Goal: Find specific page/section: Find specific page/section

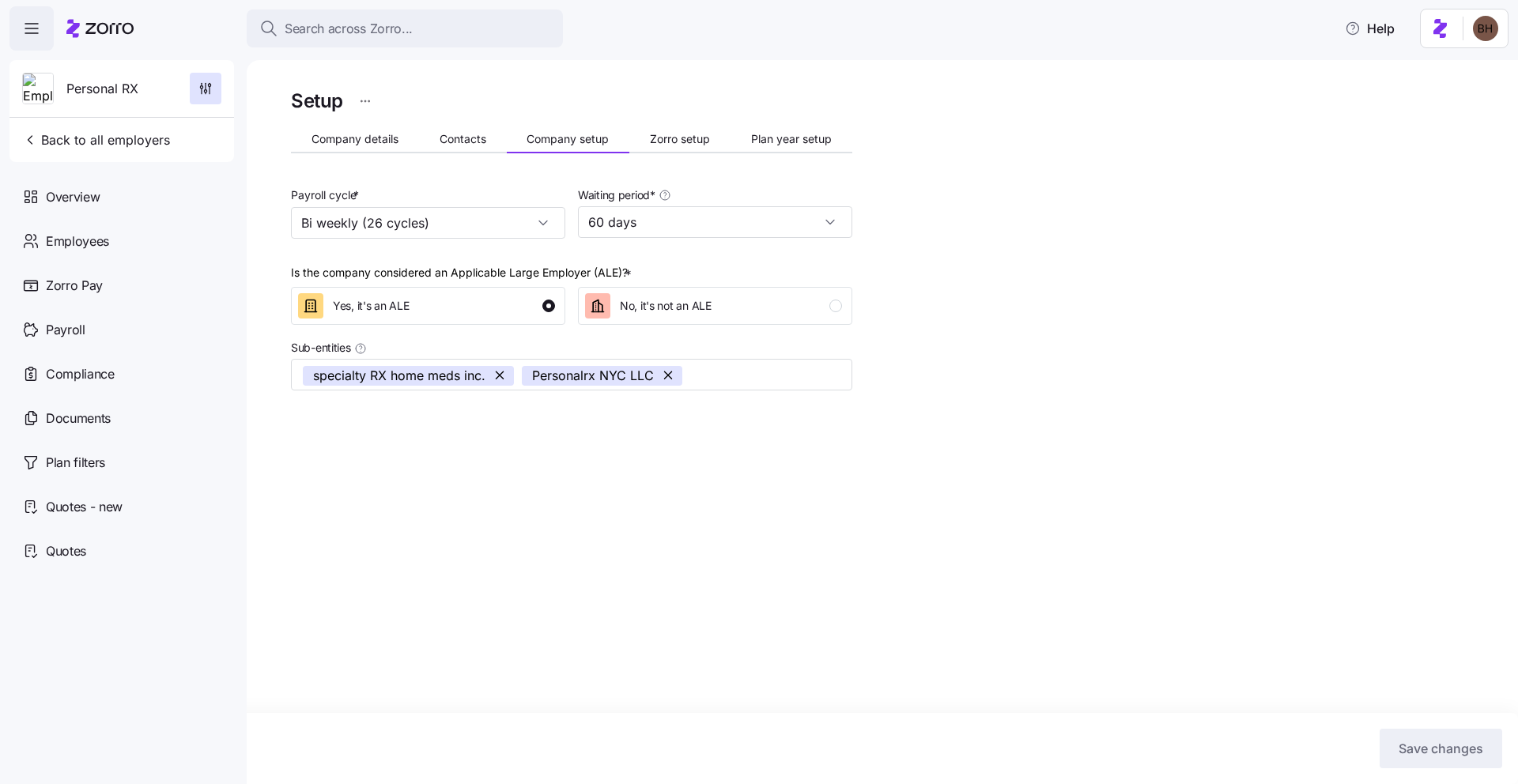
click at [332, 30] on span "Search across Zorro..." at bounding box center [349, 29] width 128 height 19
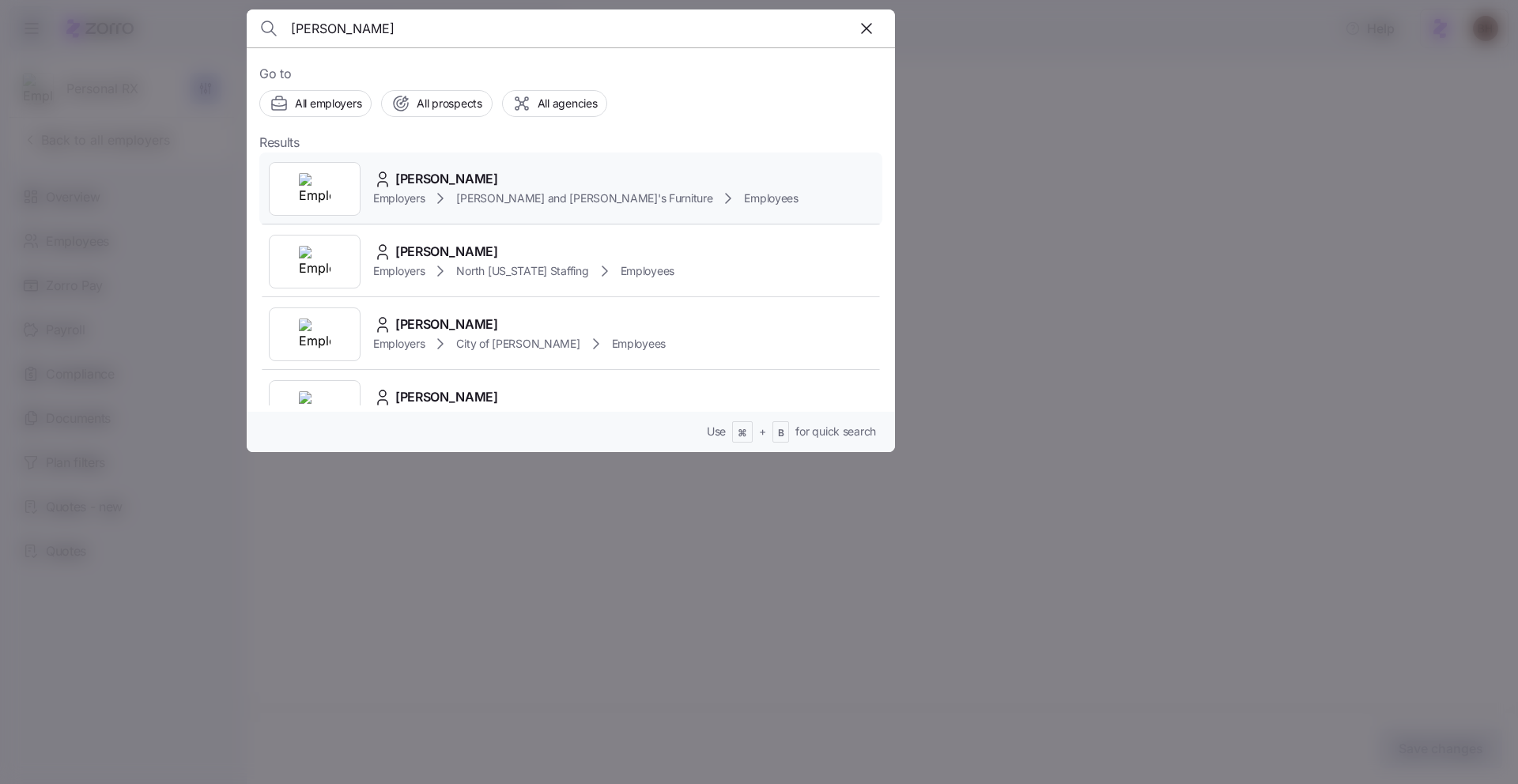
type input "[PERSON_NAME]"
click at [482, 186] on span "[PERSON_NAME]" at bounding box center [447, 179] width 103 height 19
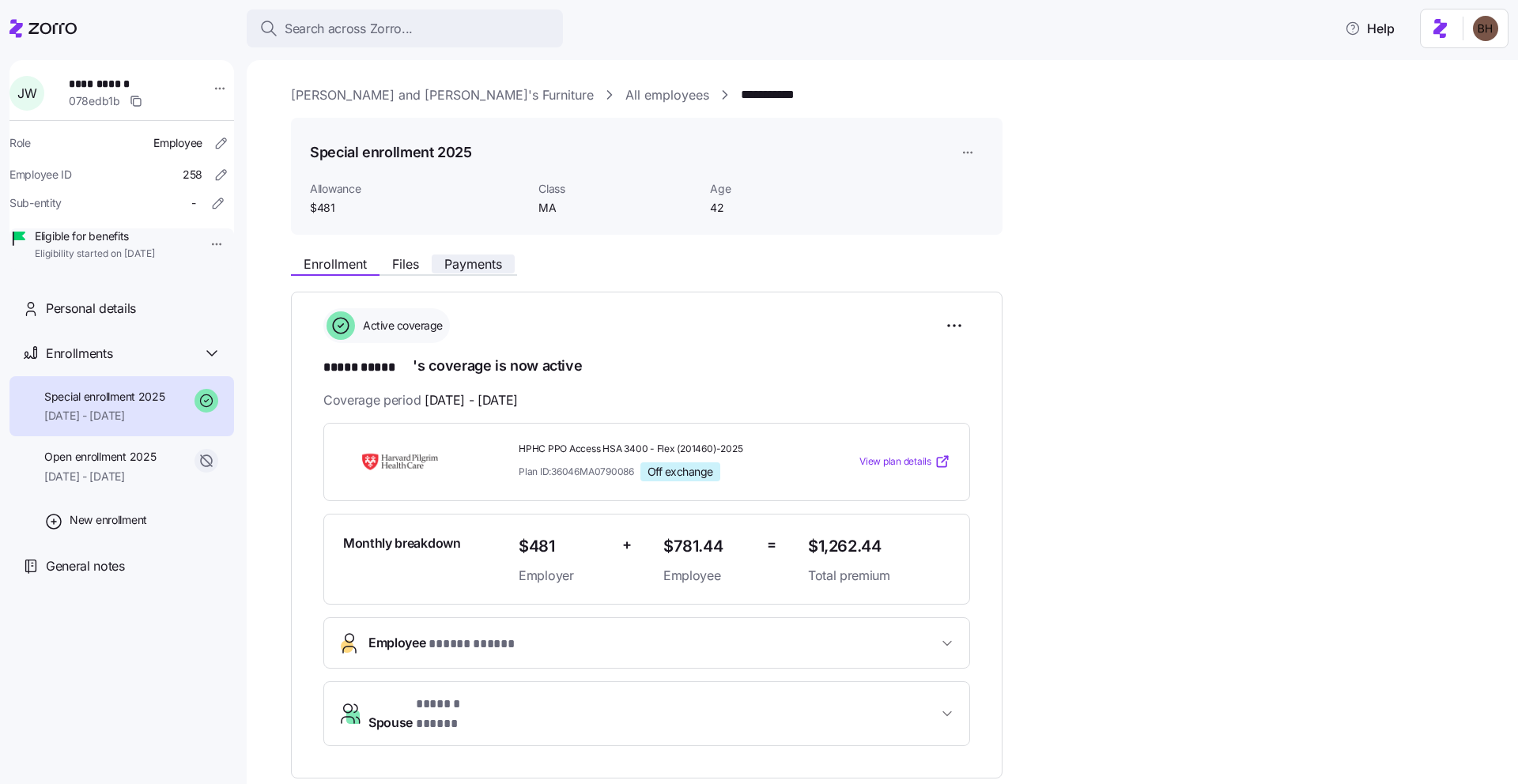
click at [466, 260] on span "Payments" at bounding box center [473, 264] width 57 height 13
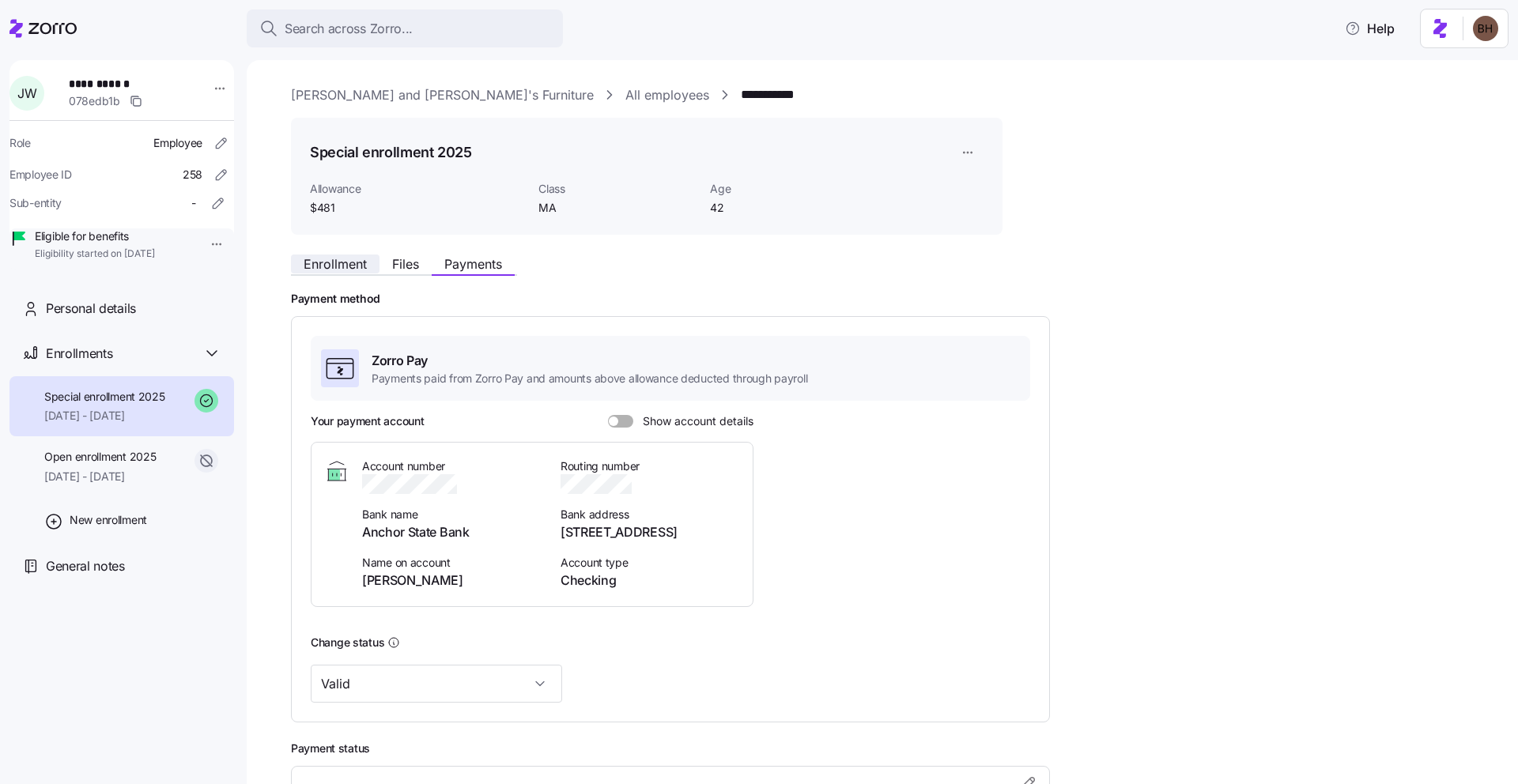
click at [319, 262] on span "Enrollment" at bounding box center [335, 264] width 63 height 13
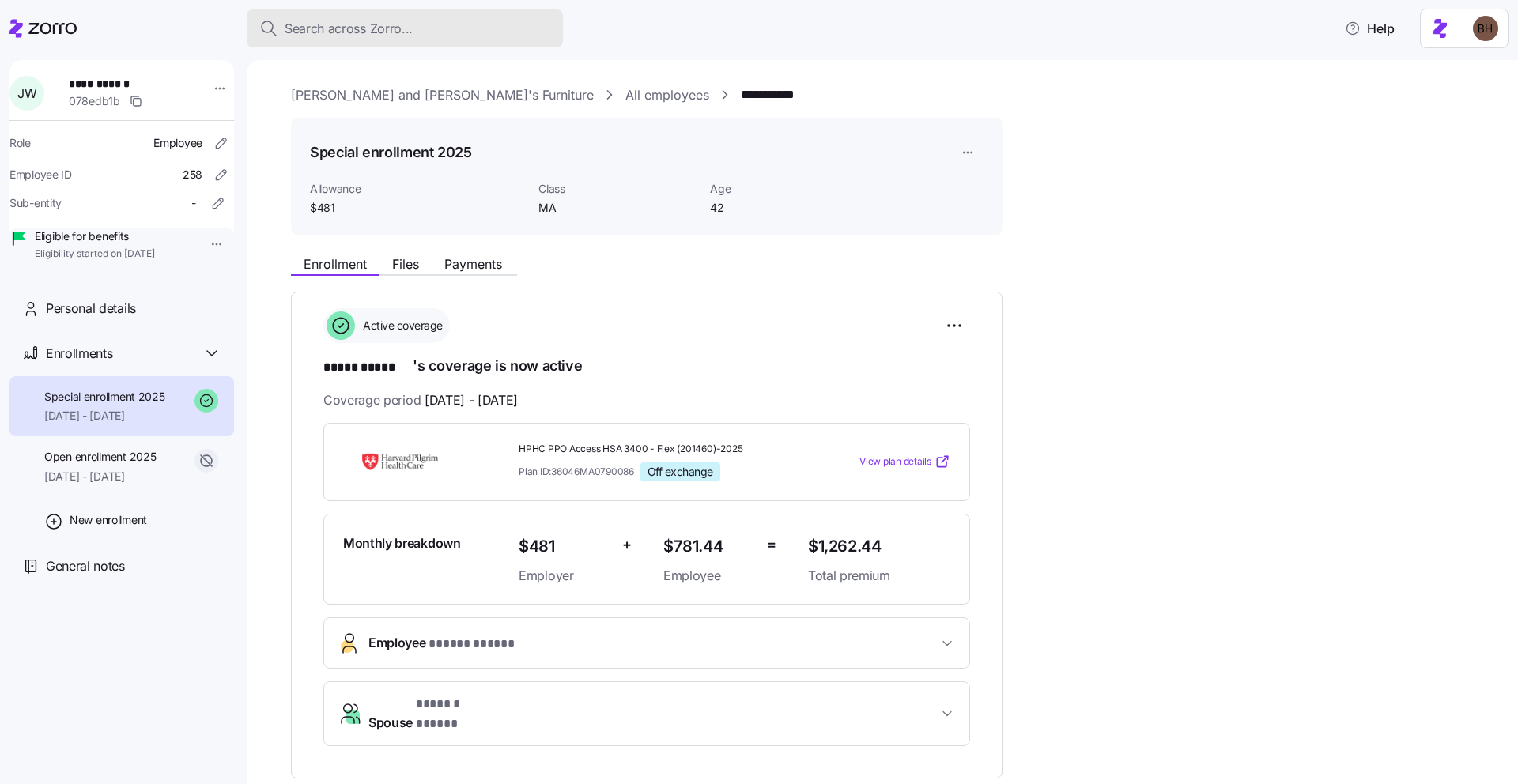
click at [414, 19] on div "Search across Zorro..." at bounding box center [405, 29] width 291 height 19
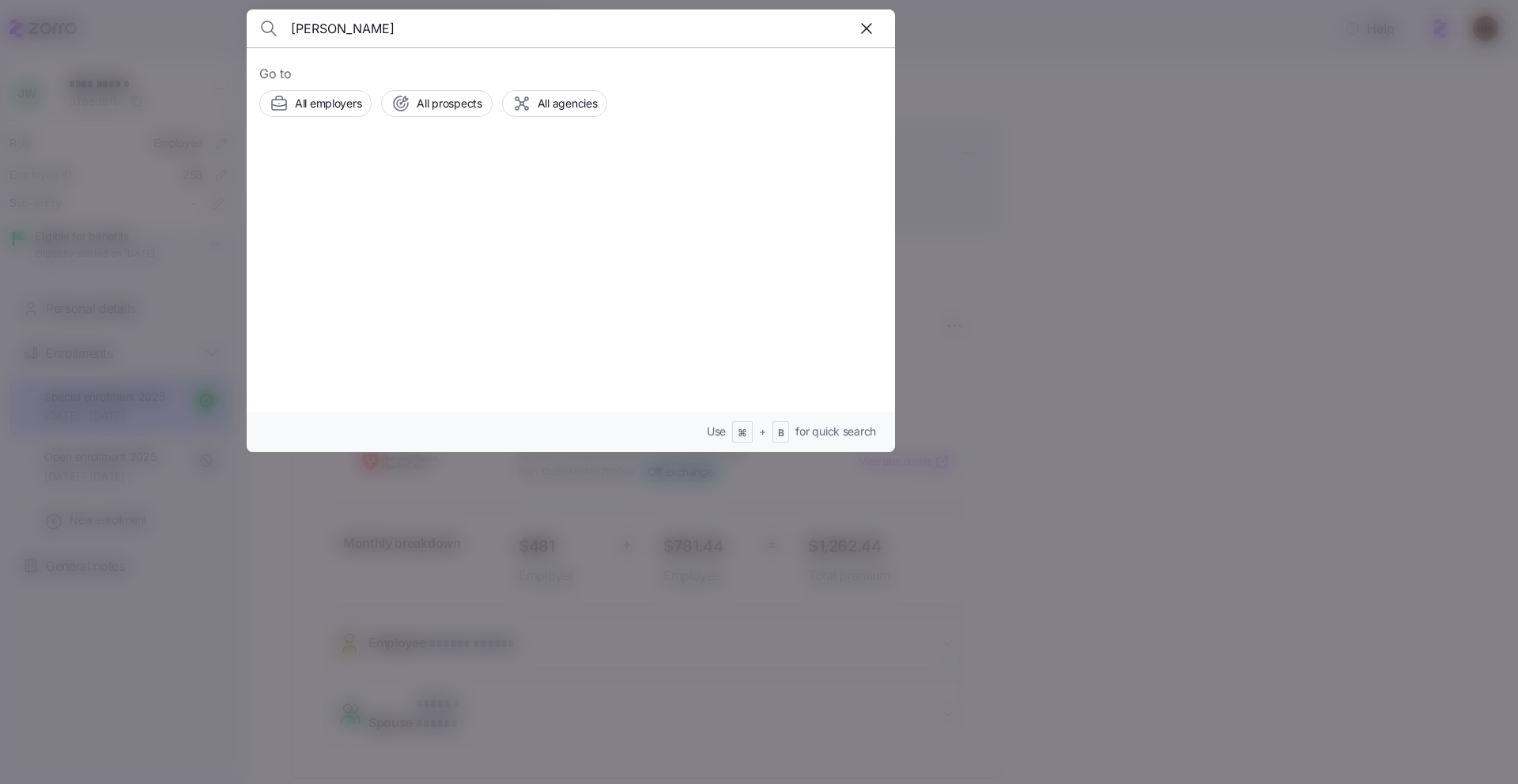
type input "[PERSON_NAME]"
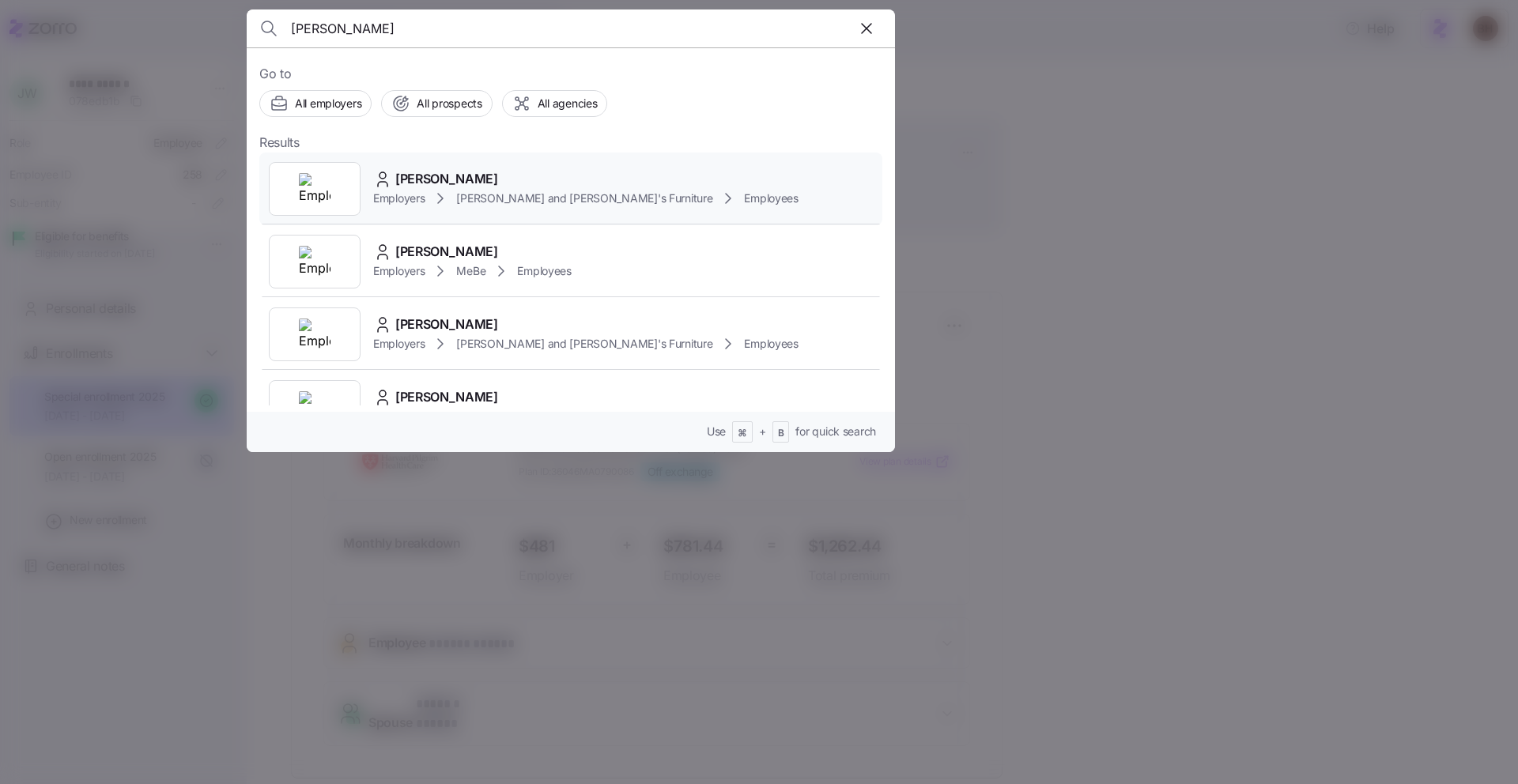
click at [460, 180] on span "[PERSON_NAME]" at bounding box center [447, 179] width 103 height 19
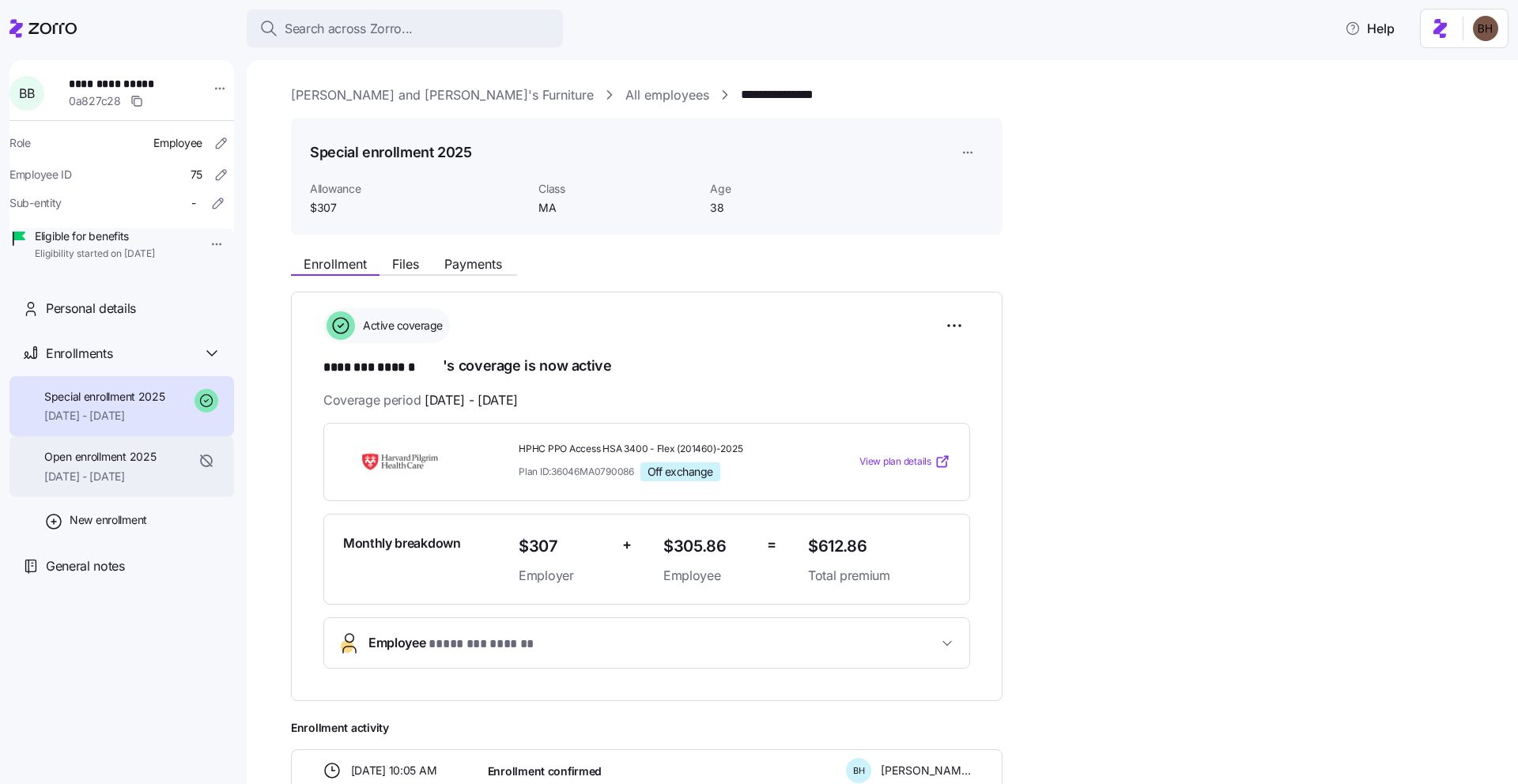
click at [128, 464] on span "Open enrollment 2025" at bounding box center [100, 457] width 111 height 16
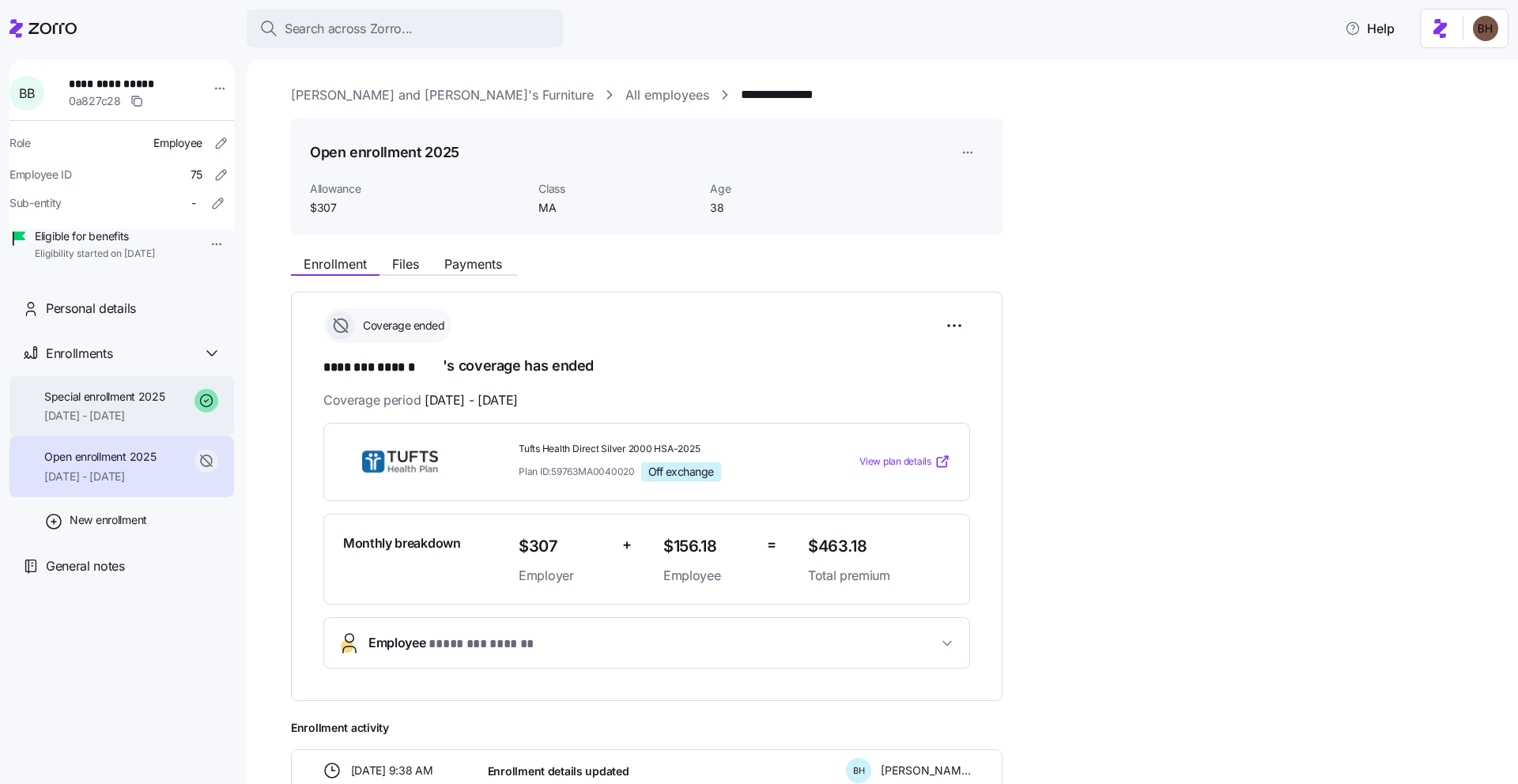
click at [130, 405] on span "Special enrollment 2025" at bounding box center [105, 396] width 121 height 16
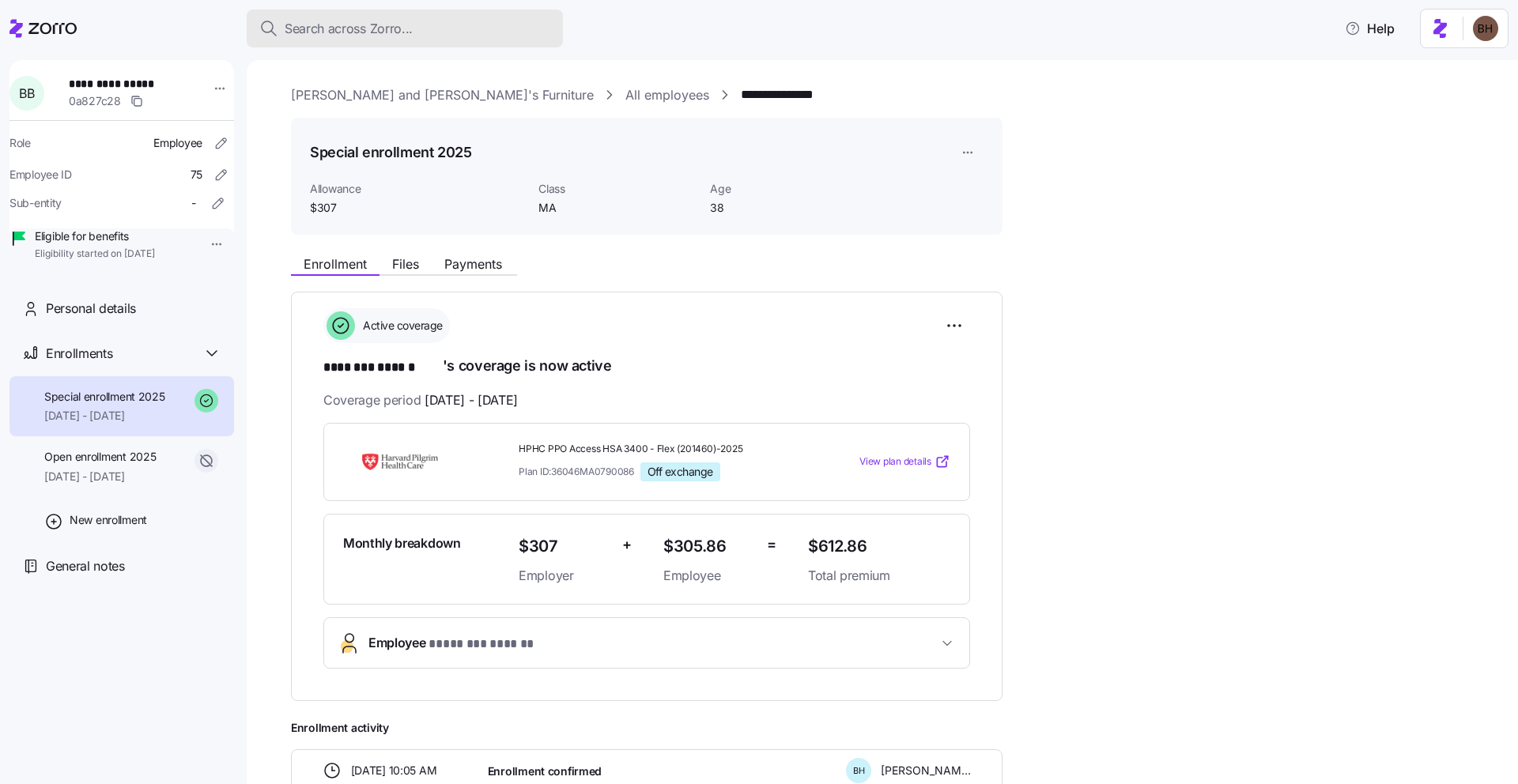
click at [335, 29] on span "Search across Zorro..." at bounding box center [349, 29] width 128 height 19
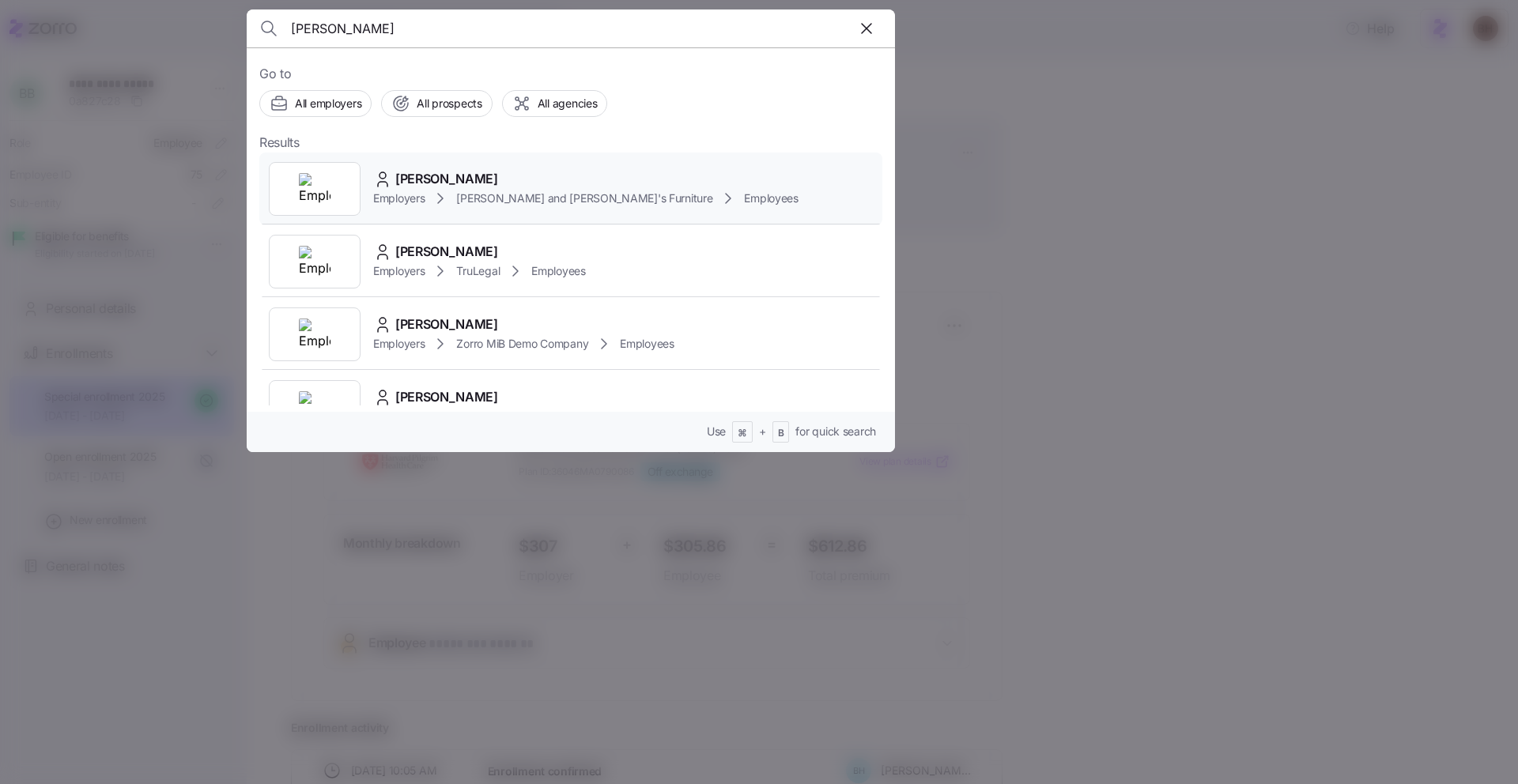
type input "[PERSON_NAME]"
click at [449, 187] on span "[PERSON_NAME]" at bounding box center [447, 179] width 103 height 19
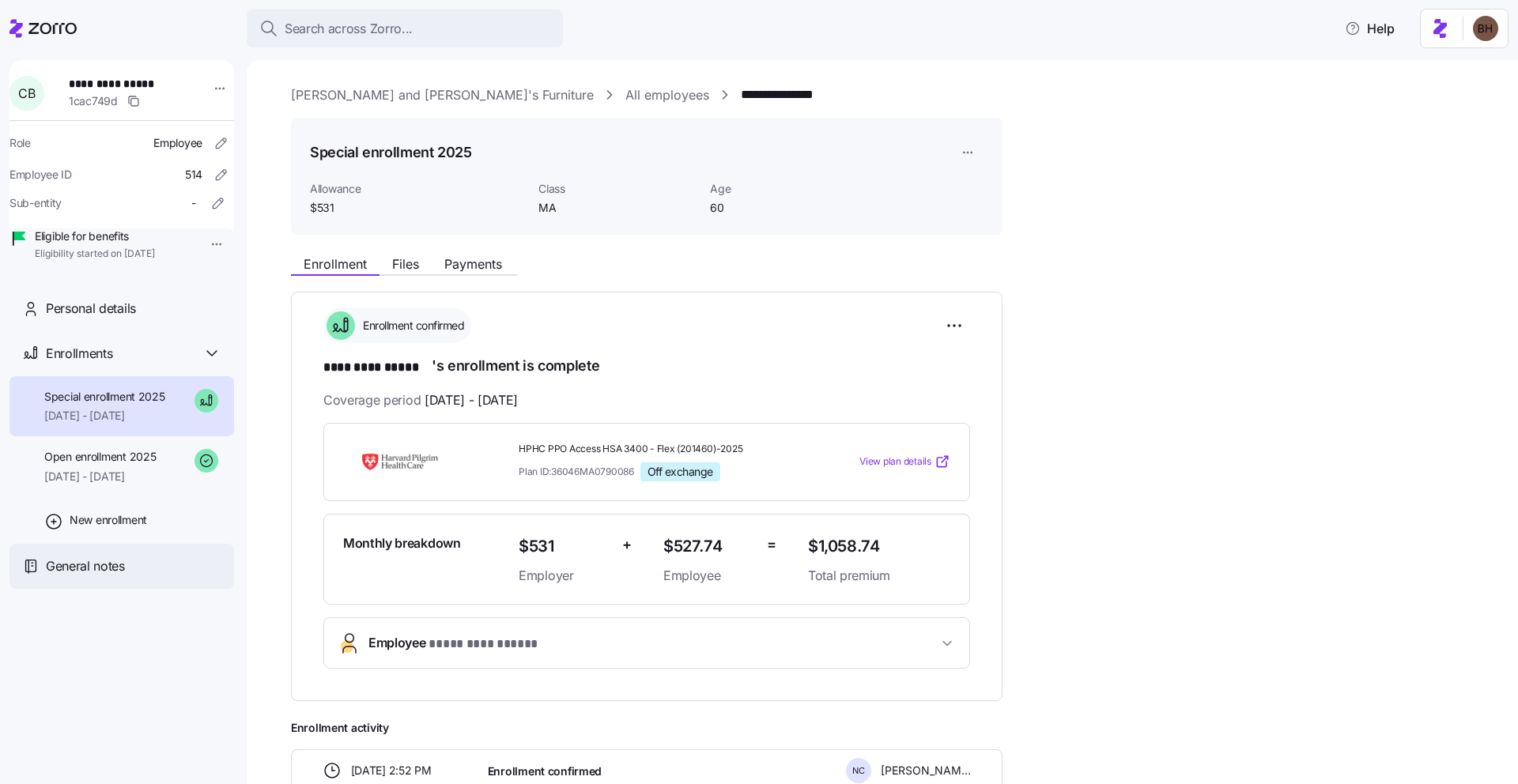
click at [98, 589] on div "General notes" at bounding box center [121, 566] width 224 height 45
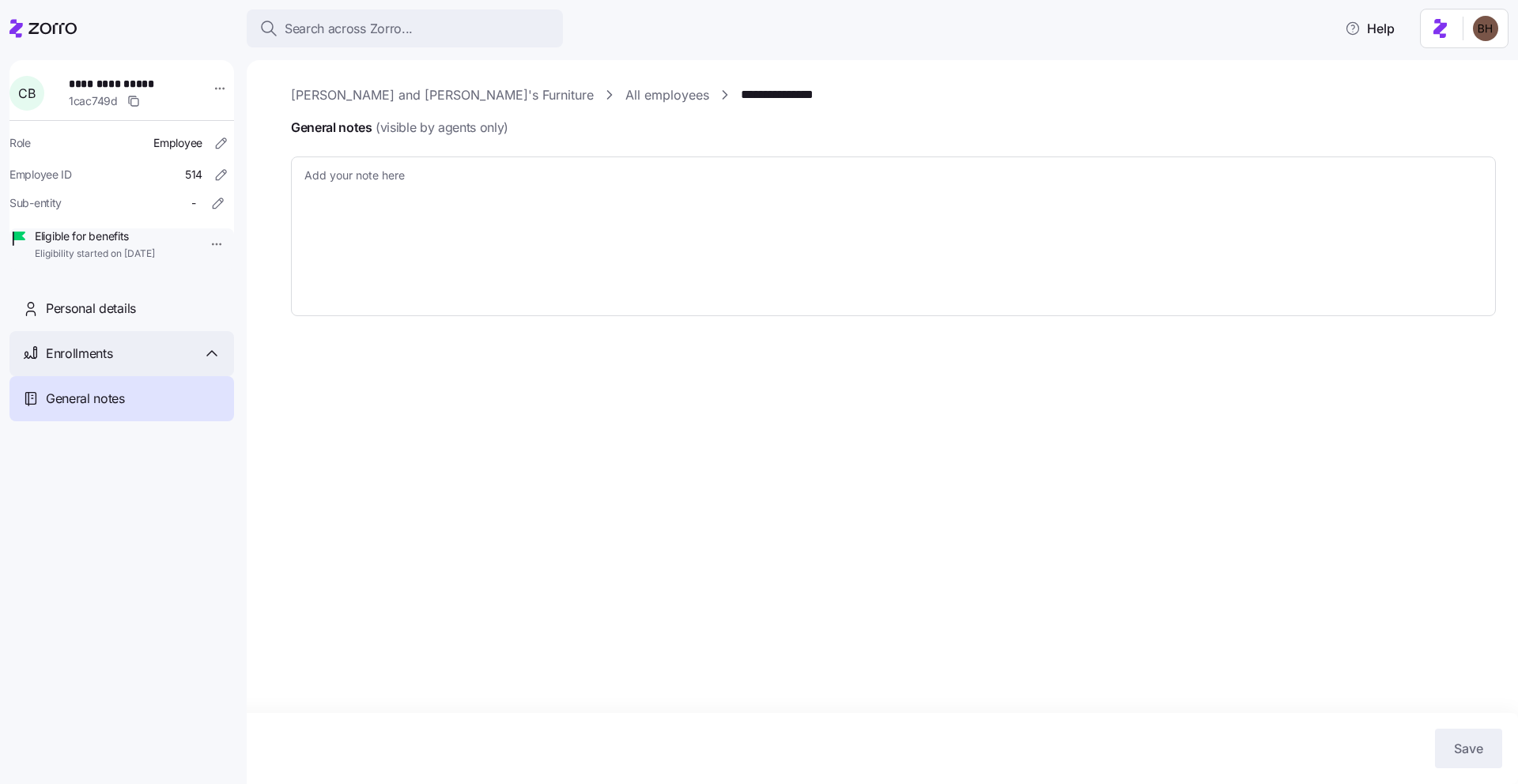
click at [87, 363] on span "Enrollments" at bounding box center [78, 353] width 67 height 19
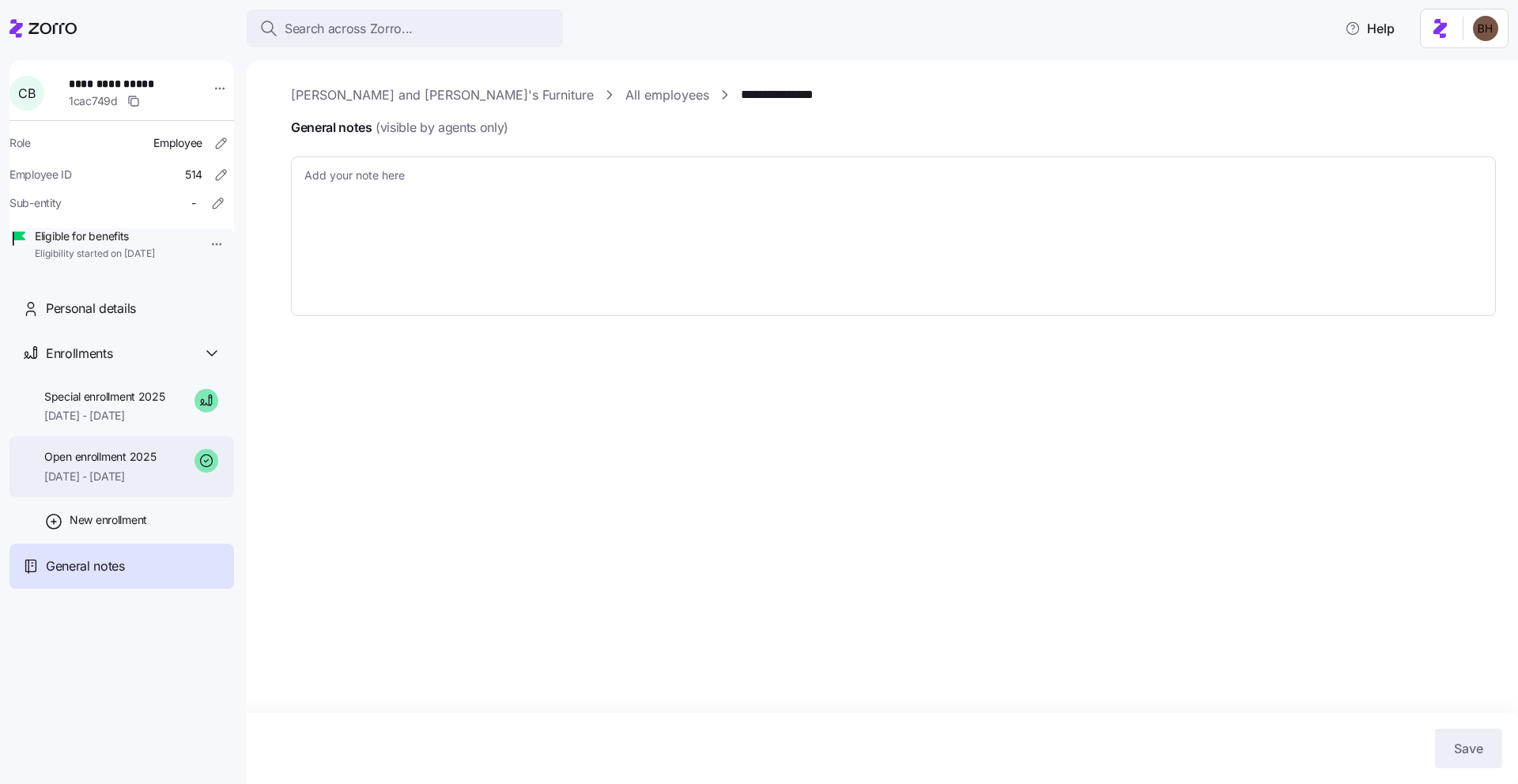
click at [137, 497] on div "Open enrollment 2025 [DATE] - [DATE]" at bounding box center [121, 467] width 224 height 61
type textarea "x"
